Goal: Information Seeking & Learning: Learn about a topic

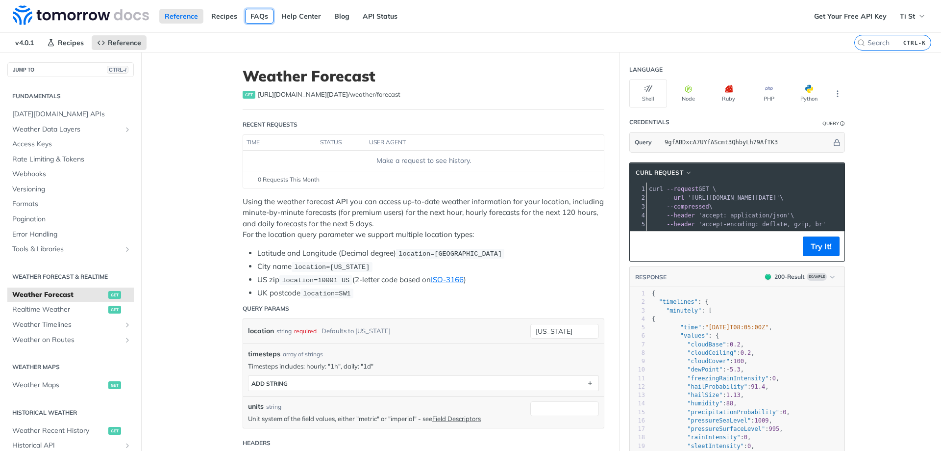
click at [254, 20] on link "FAQs" at bounding box center [259, 16] width 28 height 15
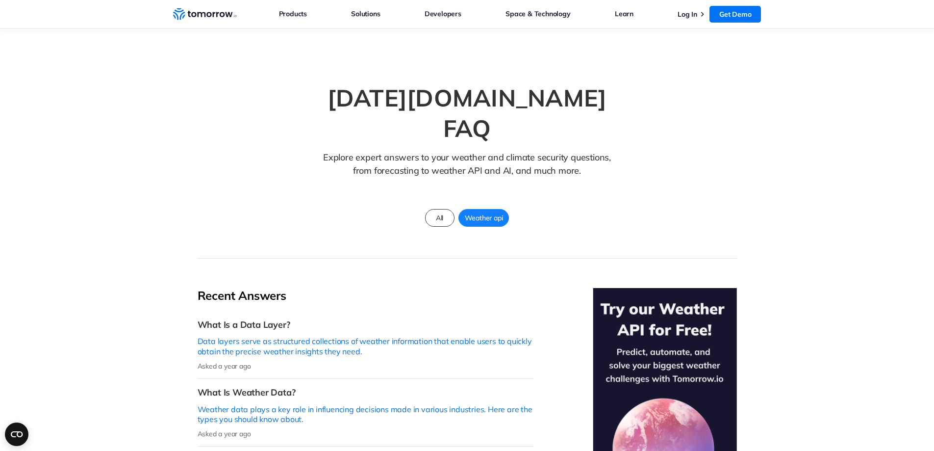
click at [198, 12] on icon "Home link" at bounding box center [201, 14] width 8 height 5
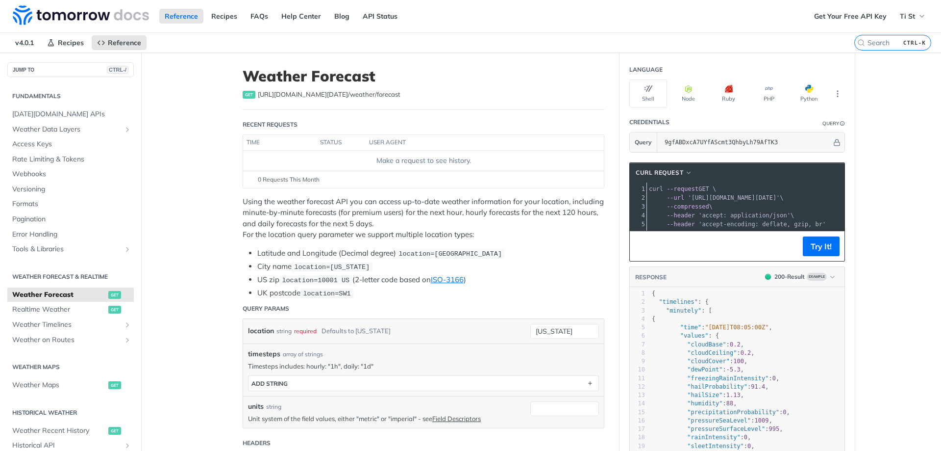
click at [246, 96] on span "get" at bounding box center [249, 95] width 13 height 8
drag, startPoint x: 404, startPoint y: 94, endPoint x: 254, endPoint y: 95, distance: 149.6
click at [254, 95] on div "get https://api.tomorrow.io/v4 /weather/forecast" at bounding box center [424, 95] width 362 height 10
copy span "https://api.tomorrow.io/v4 /weather/forecast"
click at [449, 124] on header "Recent Requests" at bounding box center [424, 125] width 362 height 20
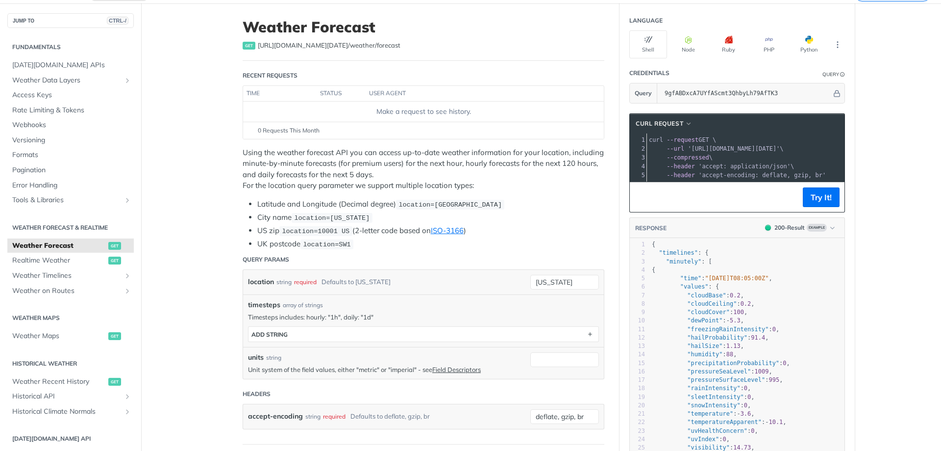
scroll to position [98, 0]
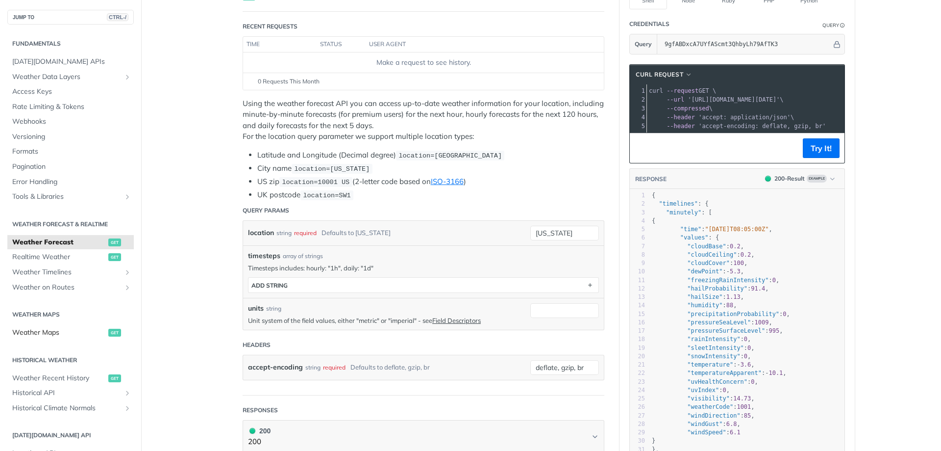
click at [34, 331] on span "Weather Maps" at bounding box center [59, 333] width 94 height 10
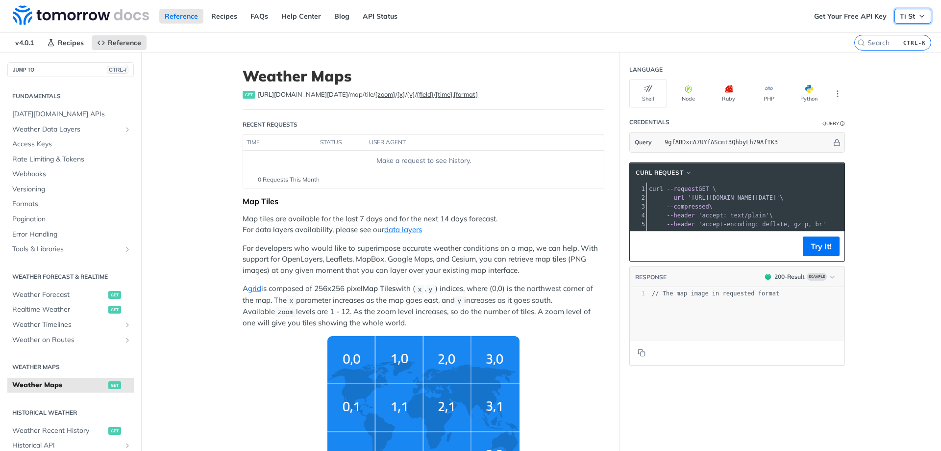
click at [900, 18] on span "Ti St" at bounding box center [907, 16] width 15 height 9
click at [852, 51] on link "Log Out" at bounding box center [875, 49] width 97 height 14
